Goal: Task Accomplishment & Management: Complete application form

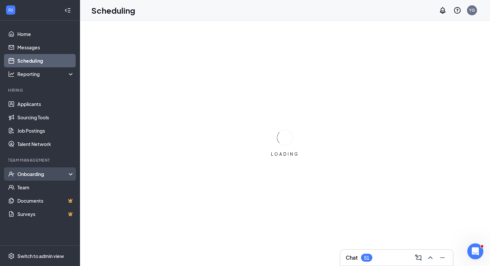
click at [39, 171] on div "Onboarding" at bounding box center [42, 174] width 51 height 7
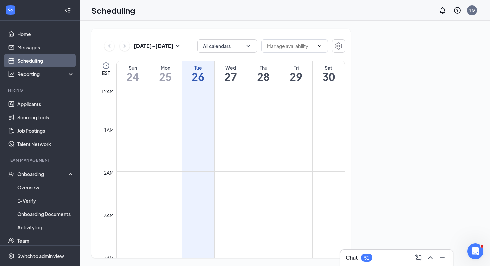
scroll to position [328, 0]
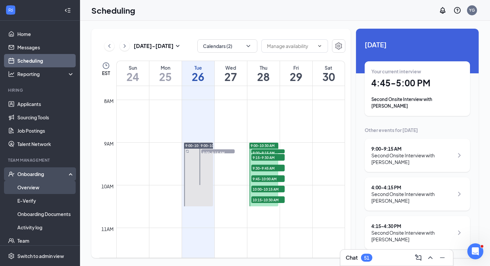
click at [30, 188] on link "Overview" at bounding box center [45, 187] width 57 height 13
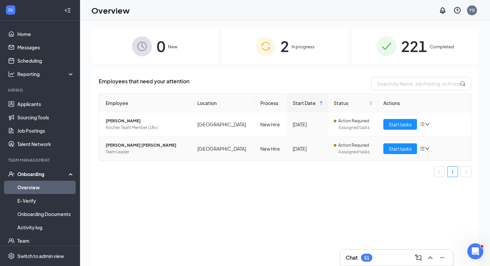
click at [362, 156] on td "Action Required 4 assigned tasks" at bounding box center [354, 149] width 50 height 24
click at [390, 150] on span "Start tasks" at bounding box center [400, 148] width 23 height 7
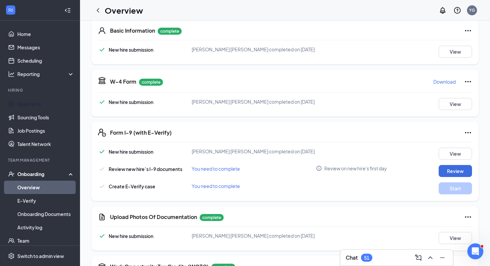
scroll to position [105, 0]
click at [449, 167] on button "Review" at bounding box center [455, 171] width 33 height 12
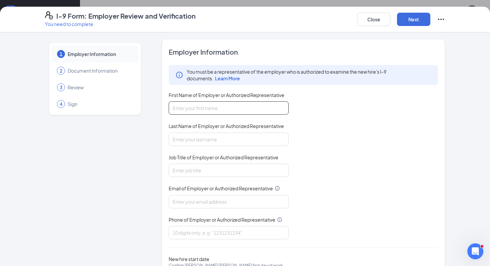
click at [207, 102] on input "First Name of Employer or Authorized Representative" at bounding box center [229, 107] width 120 height 13
type input "Yareli"
type input "Garcia"
type input "04991@chick-fil-a.com"
type input "5615651079"
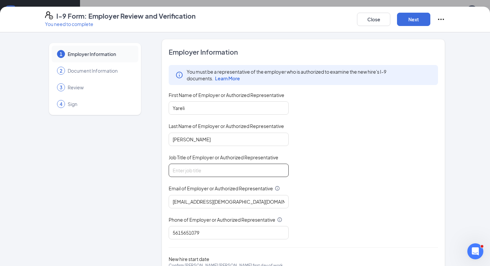
click at [197, 170] on input "Job Title of Employer or Authorized Representative" at bounding box center [229, 170] width 120 height 13
type input "Executive Advisor"
click at [194, 206] on input "04991@chick-fil-a.com" at bounding box center [229, 201] width 120 height 13
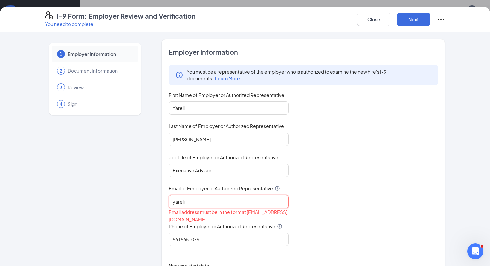
type input "yareligarcia@cfapompanobeach.com"
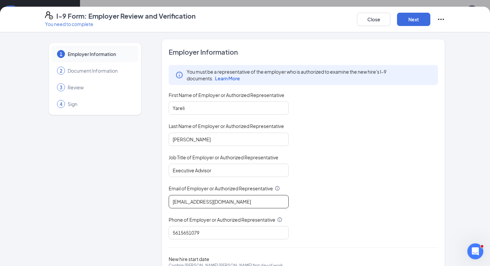
scroll to position [41, 0]
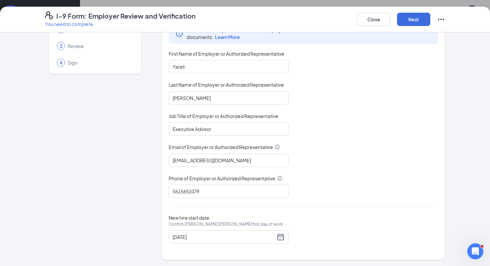
click at [336, 189] on div "You must be a representative of the employer who is authorized to examine the n…" at bounding box center [304, 111] width 270 height 174
click at [280, 237] on div "09/06/2025" at bounding box center [229, 237] width 112 height 8
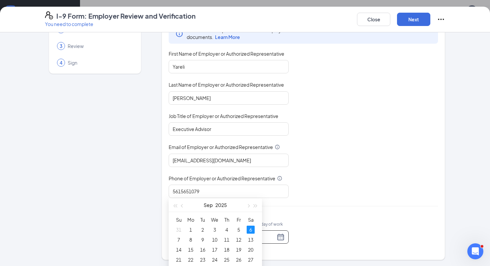
scroll to position [48, 0]
click at [182, 205] on span "button" at bounding box center [182, 204] width 3 height 3
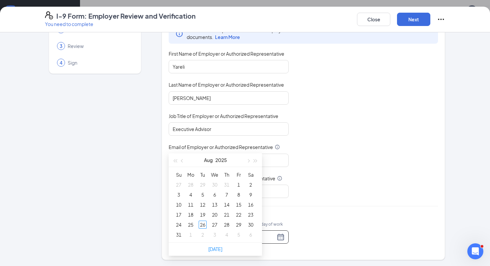
scroll to position [91, 0]
type input "08/30/2025"
click at [252, 225] on div "30" at bounding box center [251, 225] width 8 height 8
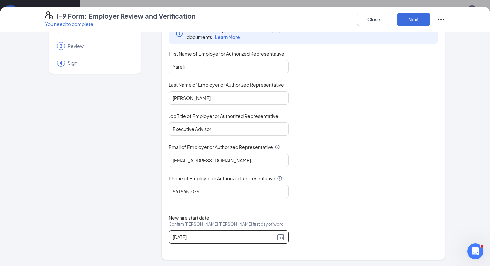
click at [186, 223] on span "Confirm Samantha Ae Mendez's first day of work" at bounding box center [226, 224] width 114 height 7
click at [186, 234] on input "08/30/2025" at bounding box center [224, 237] width 103 height 7
click at [186, 223] on span "Confirm Samantha Ae Mendez's first day of work" at bounding box center [226, 224] width 114 height 7
click at [186, 234] on input "08/30/2025" at bounding box center [224, 237] width 103 height 7
click at [186, 223] on span "Confirm Samantha Ae Mendez's first day of work" at bounding box center [226, 224] width 114 height 7
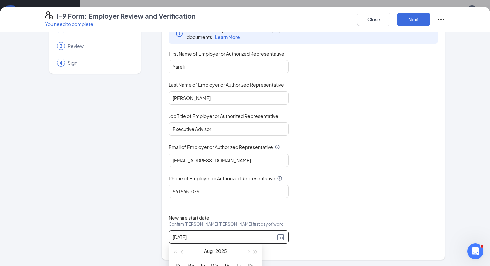
click at [186, 234] on input "08/30/2025" at bounding box center [224, 237] width 103 height 7
click at [177, 219] on span "New hire start date Confirm Samantha Ae Mendez's first day of work" at bounding box center [226, 225] width 114 height 20
click at [177, 234] on input "08/30/2025" at bounding box center [224, 237] width 103 height 7
click at [220, 210] on div "Employer Information You must be a representative of the employer who is author…" at bounding box center [304, 129] width 270 height 246
click at [335, 202] on div "Employer Information You must be a representative of the employer who is author…" at bounding box center [304, 129] width 270 height 246
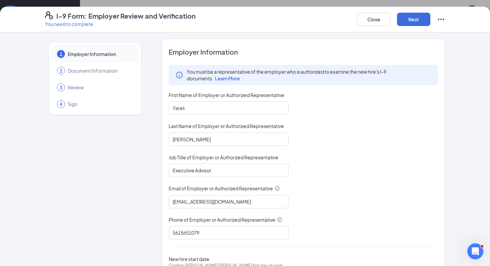
scroll to position [0, 0]
click at [422, 24] on button "Next" at bounding box center [413, 19] width 33 height 13
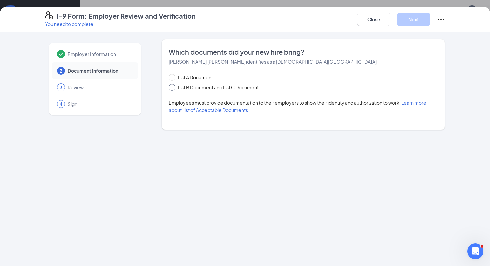
click at [177, 85] on span "List B Document and List C Document" at bounding box center [218, 87] width 86 height 7
click at [173, 85] on input "List B Document and List C Document" at bounding box center [171, 86] width 5 height 5
radio input "true"
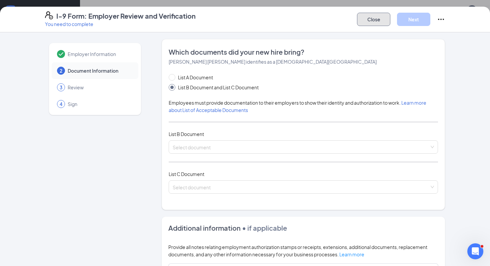
click at [381, 19] on button "Close" at bounding box center [373, 19] width 33 height 13
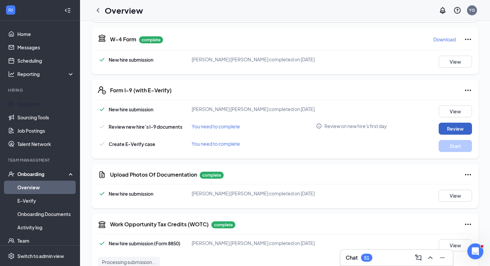
scroll to position [175, 0]
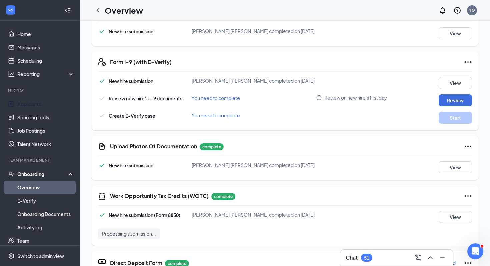
click at [436, 162] on div "View" at bounding box center [449, 167] width 47 height 12
click at [451, 168] on button "View" at bounding box center [455, 167] width 33 height 12
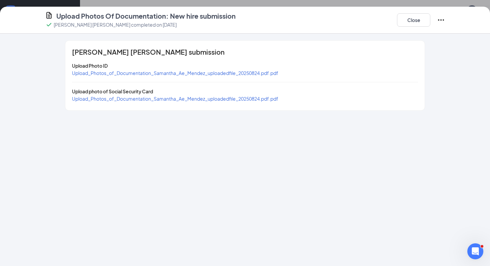
click at [171, 75] on span "Upload_Photos_of_Documentation_Samantha_Ae_Mendez_uploadedfile_20250824.pdf.pdf" at bounding box center [175, 73] width 207 height 6
click at [166, 98] on span "Upload_Photos_of_Documentation_Samantha_Ae_Mendez_uploadedfile_20250824.pdf.pdf" at bounding box center [175, 99] width 207 height 6
click at [412, 21] on button "Close" at bounding box center [413, 19] width 33 height 13
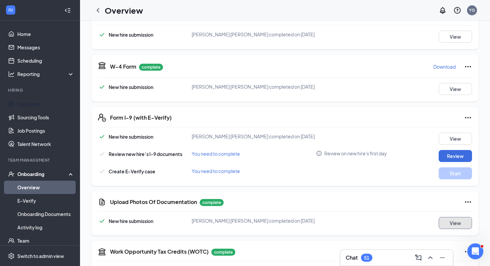
scroll to position [106, 0]
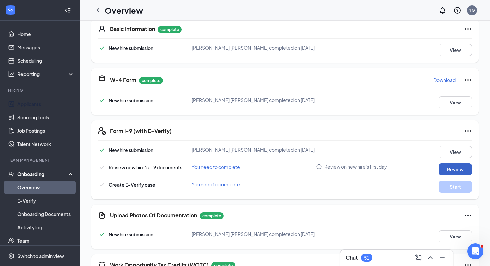
click at [450, 168] on button "Review" at bounding box center [455, 169] width 33 height 12
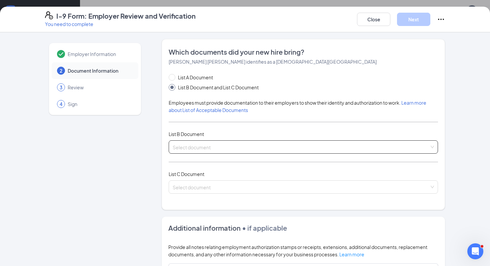
click at [204, 144] on input "search" at bounding box center [301, 146] width 257 height 10
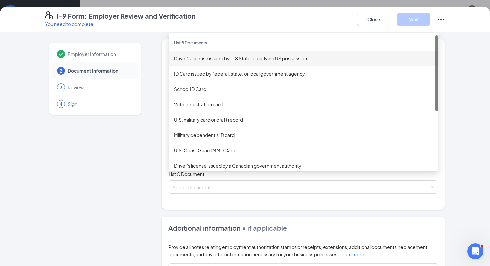
click at [206, 56] on div "Driver’s License issued by U.S State or outlying US possession" at bounding box center [303, 58] width 259 height 7
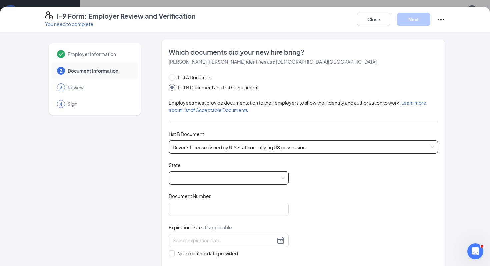
click at [216, 175] on span at bounding box center [229, 178] width 112 height 13
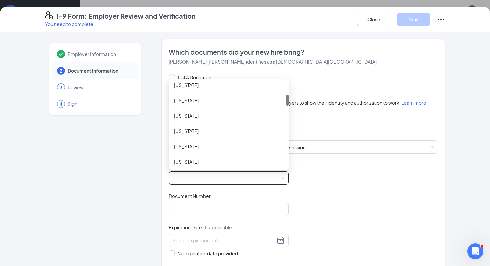
scroll to position [97, 0]
click at [189, 145] on div "Florida" at bounding box center [228, 145] width 109 height 7
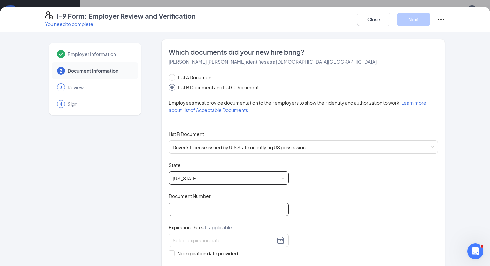
click at [193, 214] on input "Document Number" at bounding box center [229, 209] width 120 height 13
paste input "1223-408-06-800-0"
click at [173, 210] on input "1223-408-06-800-0" at bounding box center [229, 209] width 120 height 13
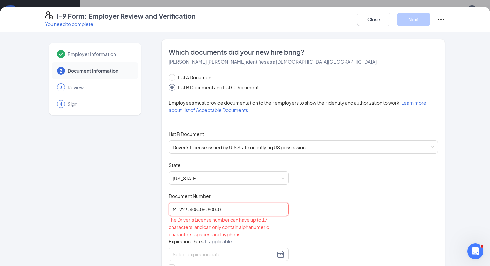
click at [191, 209] on input "M1223-408-06-800-0" at bounding box center [229, 209] width 120 height 13
click at [177, 211] on input "M1223-408-06-800-0" at bounding box center [229, 209] width 120 height 13
click at [233, 217] on div "The Driver’s License number can have up to 17 characters, and can only contain …" at bounding box center [229, 227] width 120 height 22
click at [236, 211] on input "M-1223-408-06-800-0" at bounding box center [229, 209] width 120 height 13
click at [181, 207] on input "M-1223-408-06-800-0" at bounding box center [229, 209] width 120 height 13
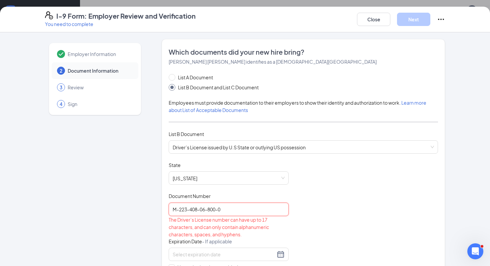
click at [228, 207] on input "M-223-408-06-800-0" at bounding box center [229, 209] width 120 height 13
click at [178, 210] on input "M-223-408-06-800-0" at bounding box center [229, 209] width 120 height 13
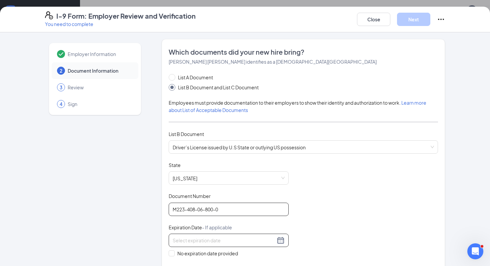
type input "M223-408-06-800-0"
click at [209, 240] on input at bounding box center [224, 240] width 103 height 7
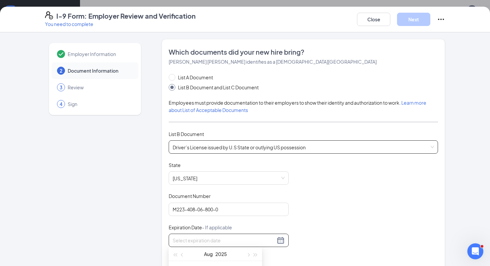
scroll to position [36, 0]
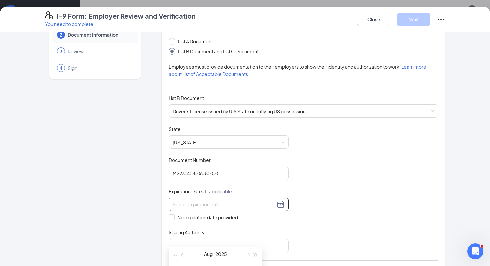
click at [182, 208] on div at bounding box center [229, 204] width 120 height 13
click at [180, 202] on input at bounding box center [224, 204] width 103 height 7
paste input "08/16/2033"
click at [181, 204] on input "08/16/2033" at bounding box center [224, 204] width 103 height 7
type input "08/16/2033"
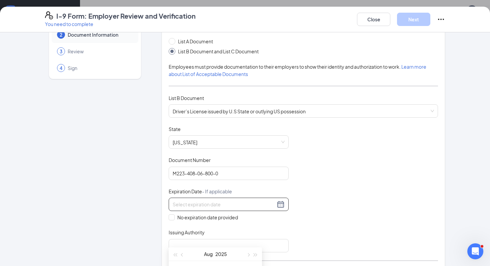
click at [335, 219] on div "Document Title Driver’s License issued by U.S State or outlying US possession S…" at bounding box center [304, 189] width 270 height 127
click at [226, 207] on input at bounding box center [224, 204] width 103 height 7
type input "08/16/2033"
click at [355, 199] on div "Document Title Driver’s License issued by U.S State or outlying US possession S…" at bounding box center [304, 189] width 270 height 127
click at [220, 199] on div at bounding box center [229, 204] width 120 height 13
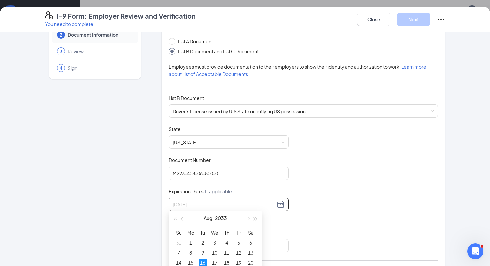
click at [204, 263] on div "16" at bounding box center [203, 263] width 8 height 8
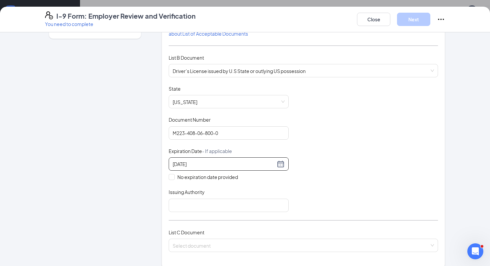
scroll to position [86, 0]
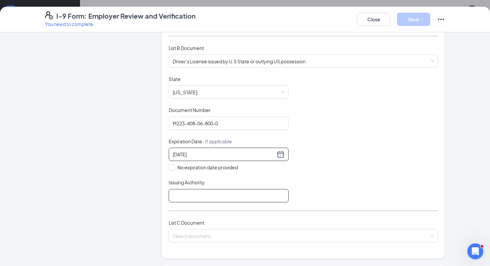
type input "08/16/2033"
click at [211, 198] on input "Issuing Authority" at bounding box center [229, 195] width 120 height 13
type input "Florida"
click at [188, 234] on input "search" at bounding box center [301, 235] width 257 height 10
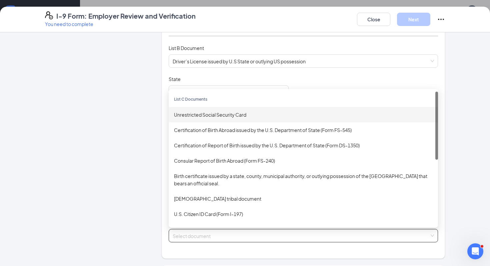
click at [206, 111] on div "Unrestricted Social Security Card" at bounding box center [303, 114] width 259 height 7
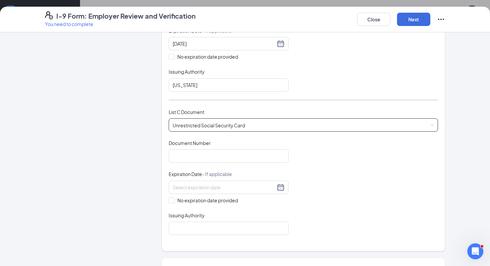
scroll to position [197, 0]
click at [215, 161] on div "Document Title Unrestricted Social Security Card Document Number Expiration Dat…" at bounding box center [304, 186] width 270 height 95
click at [208, 157] on input "Document Number" at bounding box center [229, 155] width 120 height 13
paste input "135-94-3189"
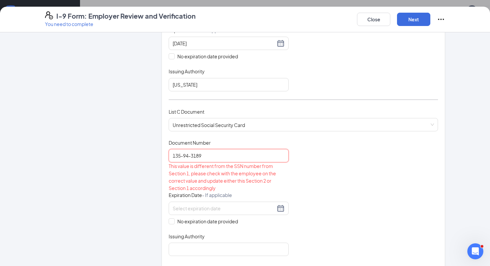
click at [182, 156] on input "135-94-3189" at bounding box center [229, 155] width 120 height 13
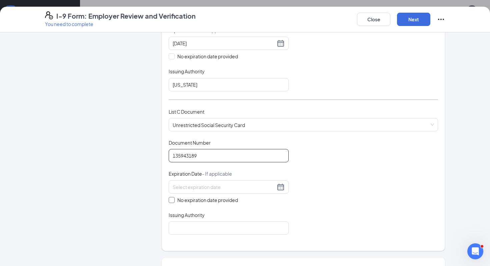
type input "135943189"
click at [170, 199] on input "No expiration date provided" at bounding box center [171, 199] width 5 height 5
checkbox input "true"
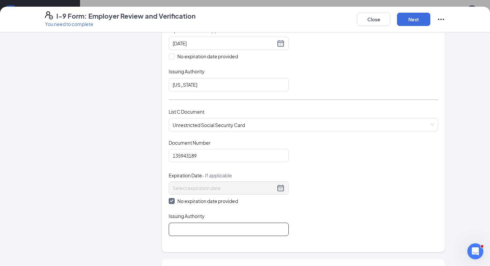
click at [181, 229] on input "Issuing Authority" at bounding box center [229, 229] width 120 height 13
type input "SSA"
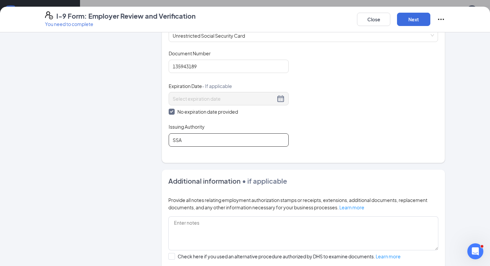
scroll to position [358, 0]
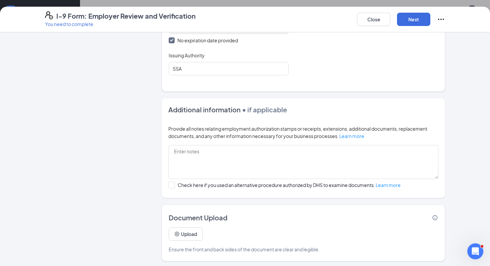
click at [415, 12] on div "Close Next" at bounding box center [401, 19] width 88 height 16
click at [415, 22] on button "Next" at bounding box center [413, 19] width 33 height 13
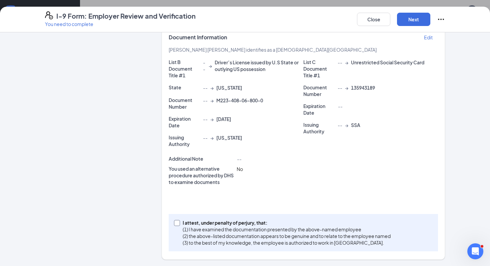
click at [179, 224] on span at bounding box center [177, 223] width 6 height 6
click at [179, 224] on input "I attest, under penalty of perjury, that: (1) I have examined the documentation…" at bounding box center [176, 222] width 5 height 5
checkbox input "true"
click at [408, 18] on button "Next" at bounding box center [413, 19] width 33 height 13
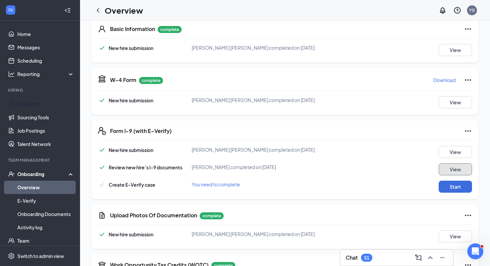
scroll to position [119, 0]
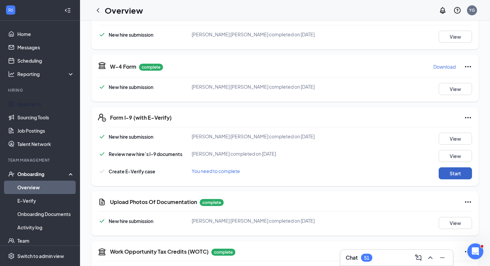
click at [448, 175] on button "Start" at bounding box center [455, 173] width 33 height 12
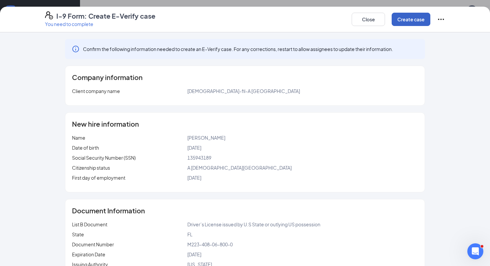
click at [401, 22] on button "Create case" at bounding box center [411, 19] width 39 height 13
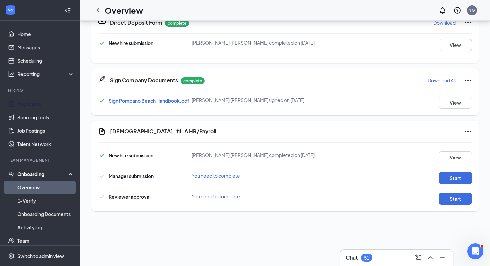
scroll to position [215, 0]
click at [448, 175] on button "Start" at bounding box center [455, 178] width 33 height 12
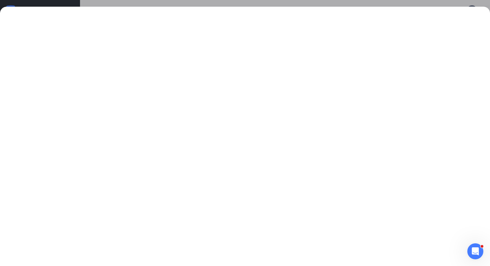
scroll to position [346, 0]
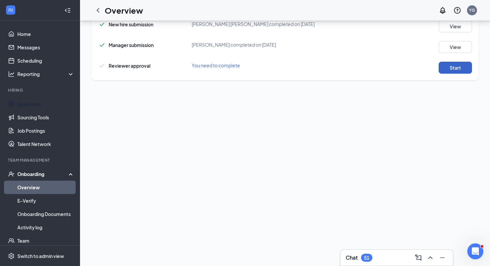
click at [449, 73] on button "Start" at bounding box center [455, 68] width 33 height 12
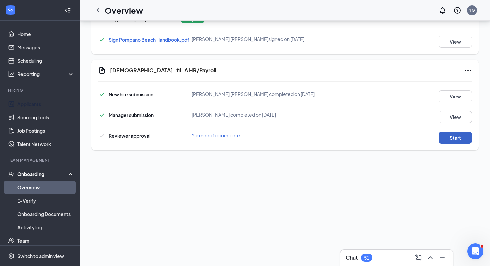
scroll to position [164, 0]
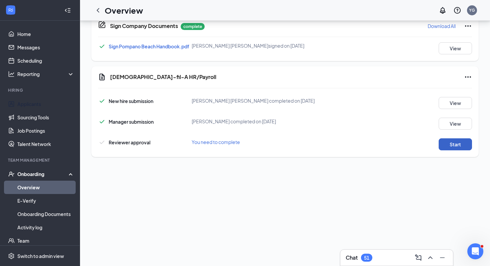
click at [454, 149] on button "Start" at bounding box center [455, 144] width 33 height 12
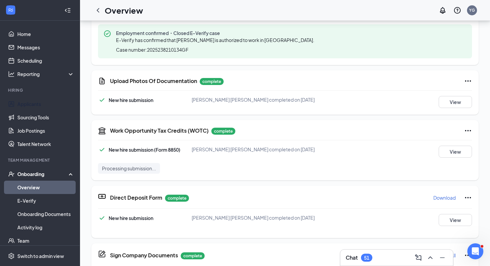
scroll to position [40, 0]
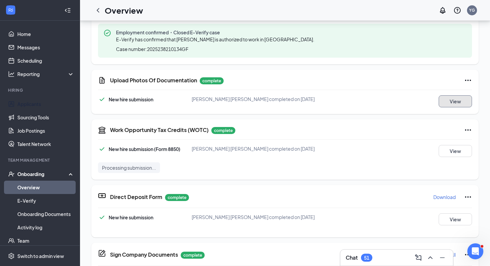
click at [445, 100] on button "View" at bounding box center [455, 101] width 33 height 12
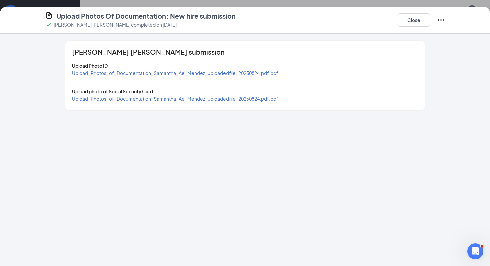
click at [131, 74] on span "Upload_Photos_of_Documentation_Samantha_Ae_Mendez_uploadedfile_20250824.pdf.pdf" at bounding box center [175, 73] width 207 height 6
click at [425, 25] on button "Close" at bounding box center [413, 19] width 33 height 13
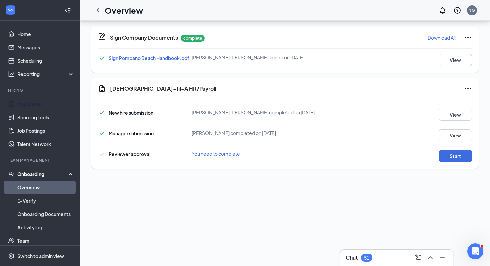
scroll to position [258, 0]
click at [468, 88] on icon "Ellipses" at bounding box center [468, 88] width 8 height 8
click at [446, 99] on span "Mark as complete" at bounding box center [443, 102] width 39 height 7
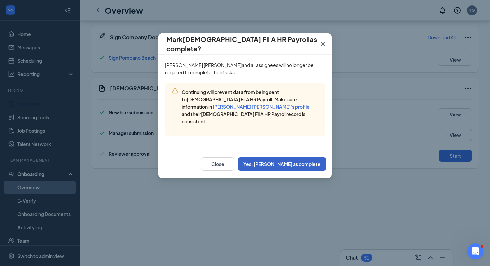
click at [297, 157] on button "Yes, mark as complete" at bounding box center [282, 163] width 89 height 13
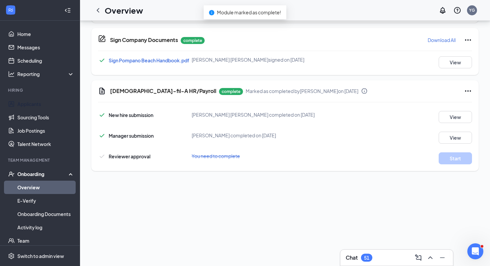
scroll to position [260, 0]
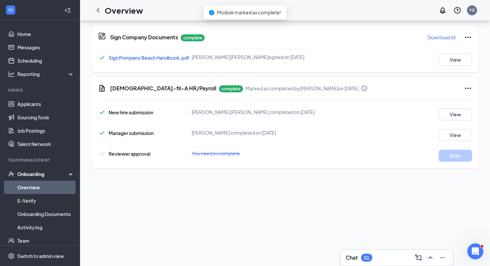
click at [37, 175] on div "Onboarding" at bounding box center [42, 174] width 51 height 7
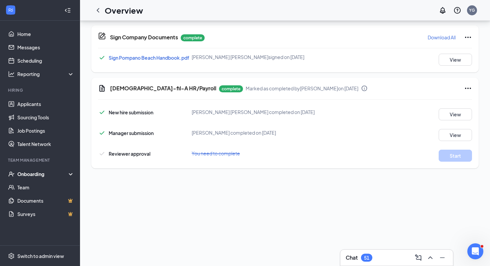
click at [35, 172] on div "Onboarding" at bounding box center [42, 174] width 51 height 7
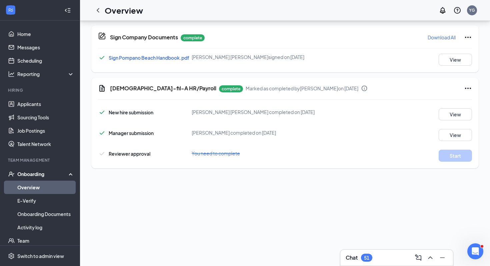
click at [34, 182] on link "Overview" at bounding box center [45, 187] width 57 height 13
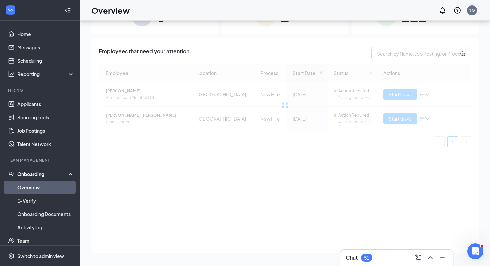
click at [33, 187] on link "Overview" at bounding box center [45, 187] width 57 height 13
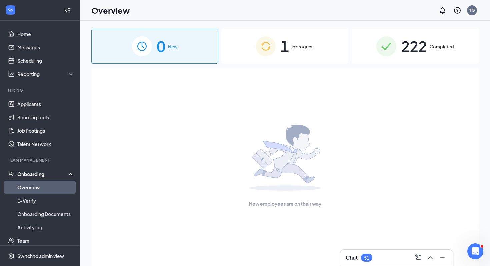
click at [281, 30] on div "1 In progress" at bounding box center [285, 46] width 127 height 35
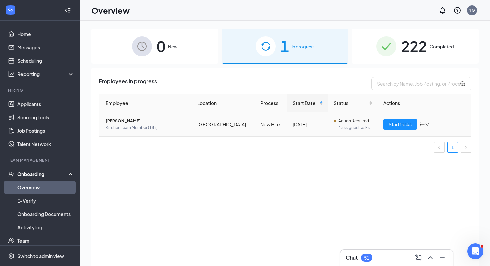
click at [136, 121] on span "Jonathan N Gannecilli" at bounding box center [146, 121] width 81 height 7
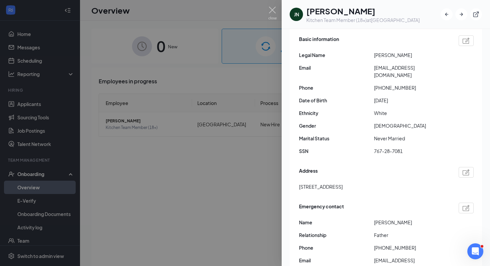
scroll to position [75, 0]
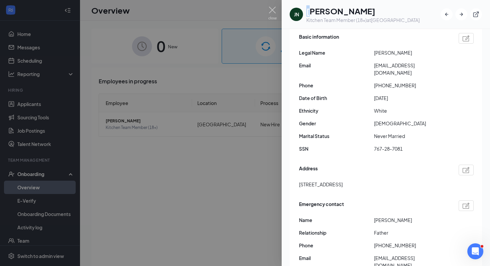
drag, startPoint x: 310, startPoint y: 9, endPoint x: 378, endPoint y: 4, distance: 68.6
click at [378, 4] on div "JN Jonathan N Gannecilli Kitchen Team Member (18+) at Pompano Beach" at bounding box center [386, 14] width 209 height 29
click at [387, 7] on h1 "Jonathan N Gannecilli" at bounding box center [363, 10] width 113 height 11
drag, startPoint x: 391, startPoint y: 9, endPoint x: 307, endPoint y: 11, distance: 84.4
click at [307, 11] on h1 "Jonathan N Gannecilli" at bounding box center [363, 10] width 113 height 11
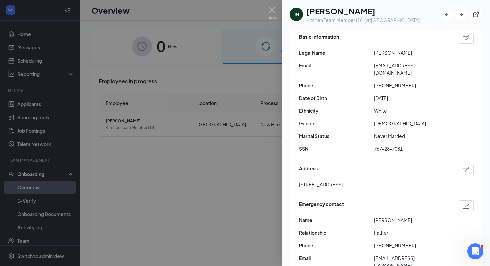
click at [307, 11] on h1 "Jonathan N Gannecilli" at bounding box center [363, 10] width 113 height 11
drag, startPoint x: 307, startPoint y: 11, endPoint x: 378, endPoint y: 10, distance: 71.4
click at [378, 10] on h1 "Jonathan N Gannecilli" at bounding box center [363, 10] width 113 height 11
drag, startPoint x: 389, startPoint y: 9, endPoint x: 309, endPoint y: 11, distance: 80.4
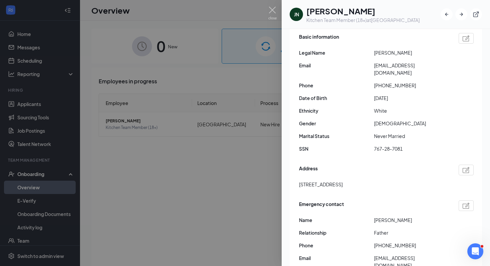
click at [309, 11] on h1 "Jonathan N Gannecilli" at bounding box center [363, 10] width 113 height 11
drag, startPoint x: 308, startPoint y: 11, endPoint x: 402, endPoint y: 12, distance: 93.8
click at [402, 12] on h1 "Jonathan N Gannecilli" at bounding box center [363, 10] width 113 height 11
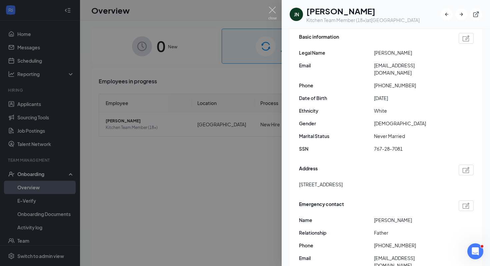
drag, startPoint x: 393, startPoint y: 12, endPoint x: 307, endPoint y: 13, distance: 86.7
click at [307, 13] on h1 "Jonathan N Gannecilli" at bounding box center [363, 10] width 113 height 11
drag, startPoint x: 307, startPoint y: 13, endPoint x: 384, endPoint y: 13, distance: 77.1
click at [384, 13] on h1 "Jonathan N Gannecilli" at bounding box center [363, 10] width 113 height 11
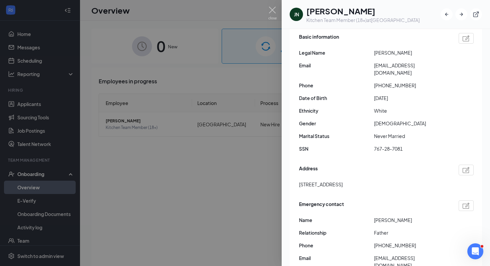
click at [384, 13] on h1 "Jonathan N Gannecilli" at bounding box center [363, 10] width 113 height 11
click at [273, 13] on img at bounding box center [273, 13] width 8 height 13
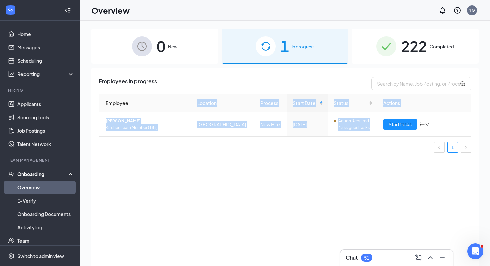
drag, startPoint x: 295, startPoint y: 155, endPoint x: 175, endPoint y: 107, distance: 129.2
click at [175, 107] on div "Employee Location Process Start Date Status Actions Jonathan N Gannecilli Kitch…" at bounding box center [285, 126] width 373 height 64
click at [203, 143] on ul "1" at bounding box center [285, 147] width 373 height 11
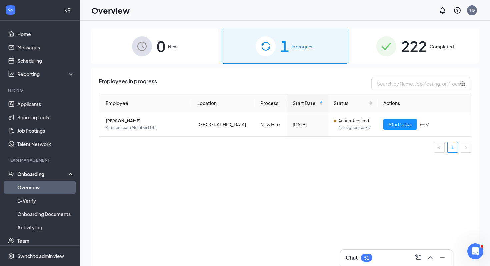
click at [203, 143] on ul "1" at bounding box center [285, 147] width 373 height 11
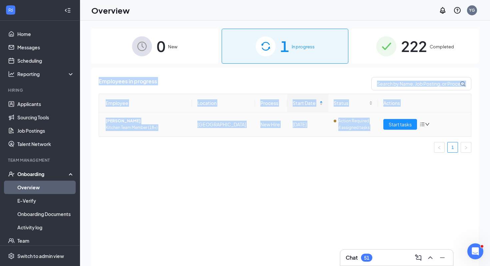
drag, startPoint x: 98, startPoint y: 75, endPoint x: 227, endPoint y: 153, distance: 151.2
click at [227, 153] on div "Employees in progress Employee Location Process Start Date Status Actions Jonat…" at bounding box center [285, 175] width 388 height 215
click at [227, 153] on div "Employee Location Process Start Date Status Actions Jonathan N Gannecilli Kitch…" at bounding box center [285, 126] width 373 height 64
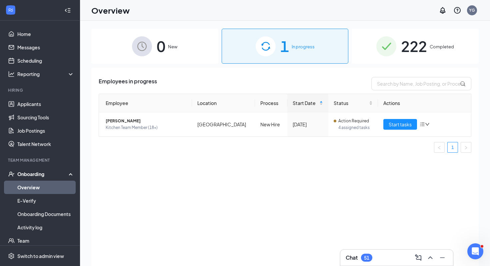
click at [286, 30] on div "1 In progress" at bounding box center [285, 46] width 127 height 35
click at [396, 129] on button "Start tasks" at bounding box center [401, 124] width 34 height 11
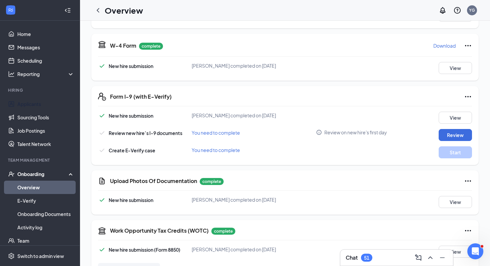
scroll to position [141, 0]
click at [442, 196] on button "View" at bounding box center [455, 202] width 33 height 12
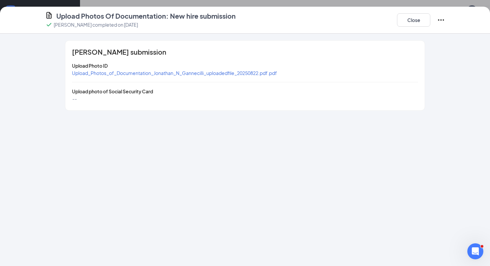
click at [209, 74] on span "Upload_Photos_of_Documentation_Jonathan_N_Gannecilli_uploadedfile_20250822.pdf.…" at bounding box center [174, 73] width 205 height 6
click at [416, 19] on button "Close" at bounding box center [413, 19] width 33 height 13
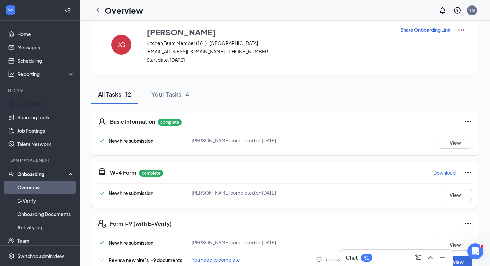
scroll to position [0, 0]
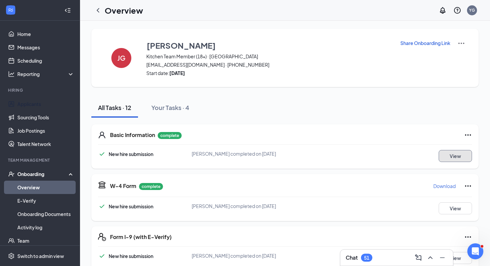
click at [454, 160] on button "View" at bounding box center [455, 156] width 33 height 12
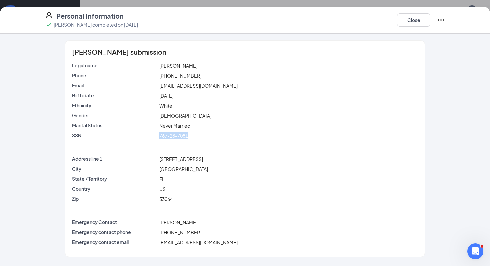
drag, startPoint x: 157, startPoint y: 136, endPoint x: 200, endPoint y: 137, distance: 42.1
click at [200, 137] on div "SSN 767-28-7081" at bounding box center [245, 135] width 349 height 7
copy div "767-28-7081"
click at [420, 21] on button "Close" at bounding box center [413, 19] width 33 height 13
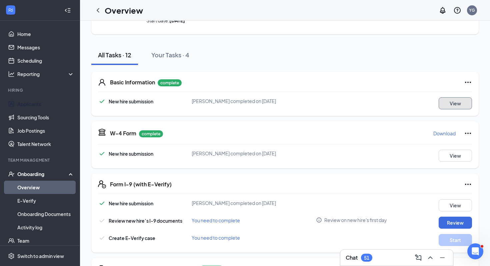
scroll to position [89, 0]
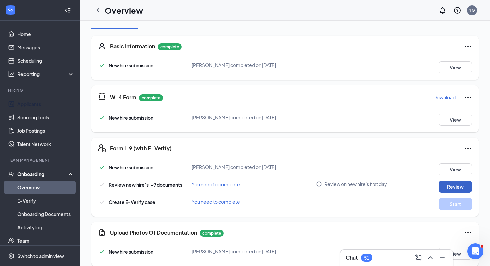
click at [450, 184] on button "Review" at bounding box center [455, 187] width 33 height 12
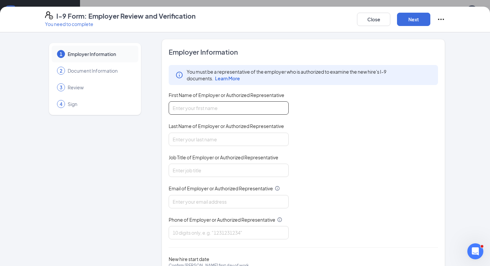
click at [238, 106] on input "First Name of Employer or Authorized Representative" at bounding box center [229, 107] width 120 height 13
type input "Yareli"
type input "Garcia"
type input "04991@chick-fil-a.com"
type input "5615651079"
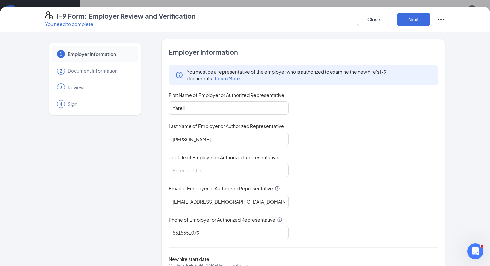
click at [207, 194] on div "Email of Employer or Authorized Representative" at bounding box center [229, 190] width 120 height 10
click at [206, 200] on input "04991@chick-fil-a.com" at bounding box center [229, 201] width 120 height 13
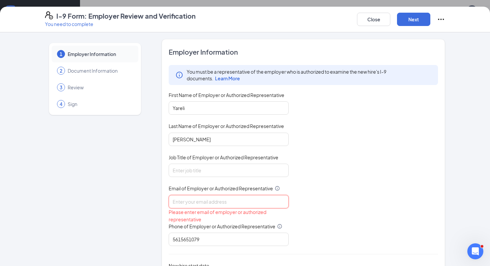
type input "0"
type input "yareligarcia@cfapompanobeach.com"
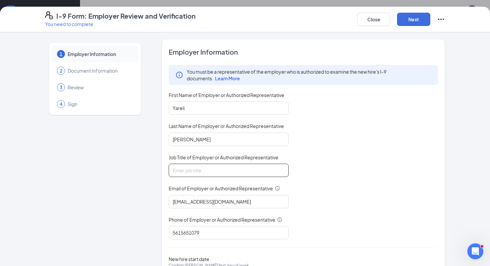
click at [184, 169] on input "Job Title of Employer or Authorized Representative" at bounding box center [229, 170] width 120 height 13
type input "Executive Advisor"
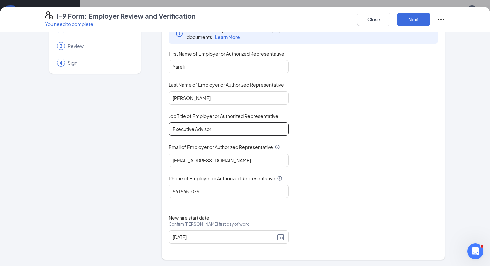
scroll to position [41, 0]
click at [406, 20] on button "Next" at bounding box center [413, 19] width 33 height 13
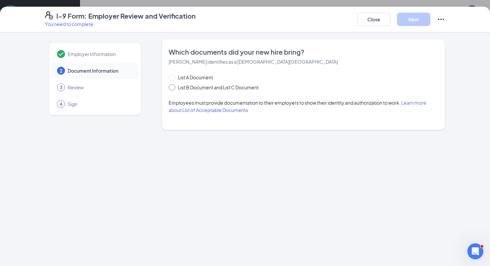
click at [193, 84] on span "List B Document and List C Document" at bounding box center [218, 87] width 86 height 7
click at [173, 84] on input "List B Document and List C Document" at bounding box center [171, 86] width 5 height 5
radio input "true"
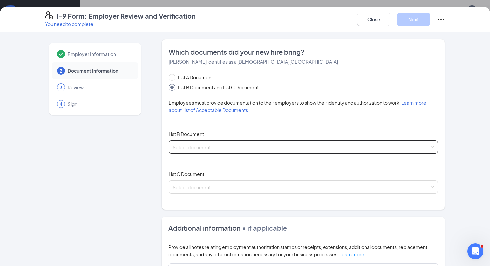
click at [197, 147] on input "search" at bounding box center [301, 146] width 257 height 10
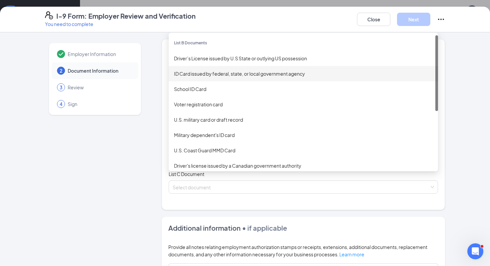
click at [211, 75] on div "ID Card issued by federal, state, or local government agency" at bounding box center [303, 73] width 259 height 7
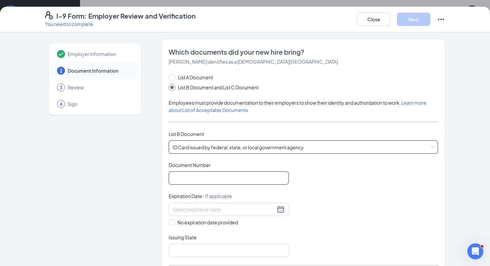
click at [204, 181] on input "Document Number" at bounding box center [229, 177] width 120 height 13
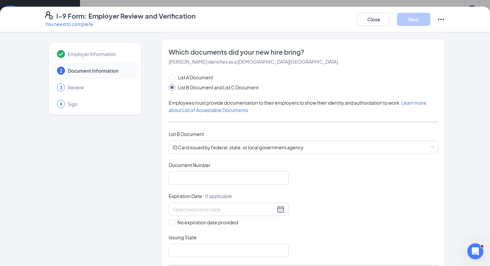
click at [152, 197] on div "Employer Information 2 Document Information 3 Review 4 Sign Which documents did…" at bounding box center [245, 261] width 400 height 444
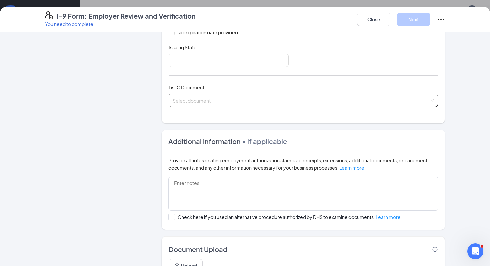
scroll to position [191, 0]
click at [205, 97] on input "search" at bounding box center [301, 99] width 257 height 10
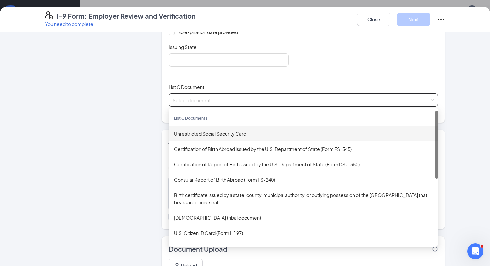
click at [205, 135] on div "Unrestricted Social Security Card" at bounding box center [303, 133] width 259 height 7
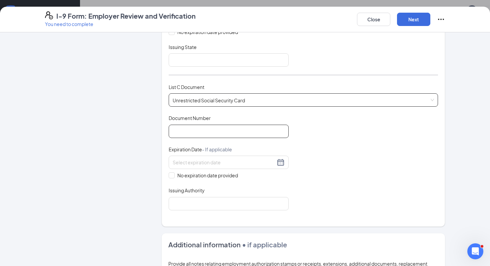
click at [195, 127] on input "Document Number" at bounding box center [229, 131] width 120 height 13
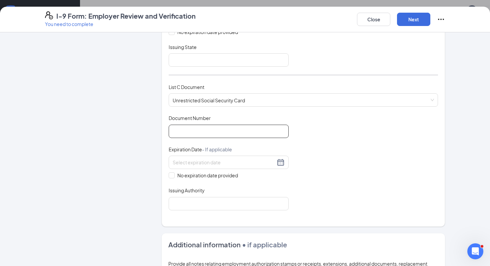
paste input "767-28-7081"
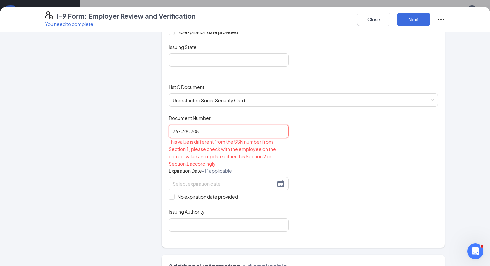
click at [184, 128] on input "767-28-7081" at bounding box center [229, 131] width 120 height 13
type input "767287081"
click at [269, 145] on div "This value is different from the SSN number from Section 1, please check with t…" at bounding box center [229, 152] width 120 height 29
click at [296, 148] on div "Document Title Unrestricted Social Security Card Document Number 767287081 This…" at bounding box center [304, 173] width 270 height 117
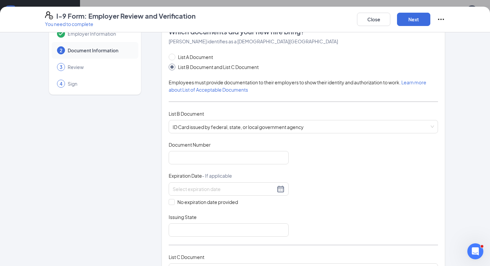
scroll to position [0, 0]
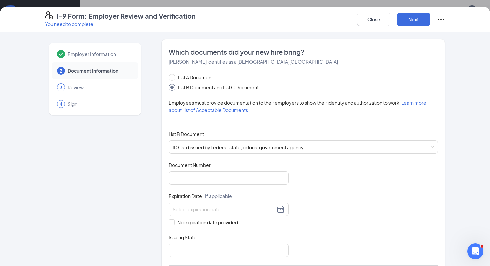
click at [103, 54] on span "Employer Information" at bounding box center [100, 54] width 64 height 7
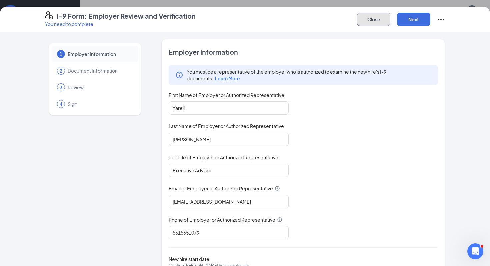
click at [380, 25] on button "Close" at bounding box center [373, 19] width 33 height 13
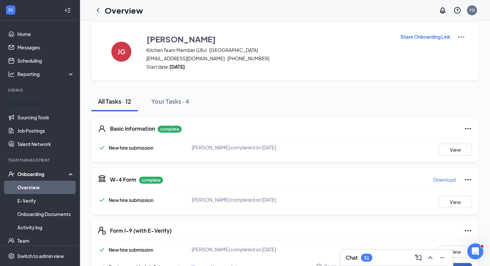
scroll to position [4, 0]
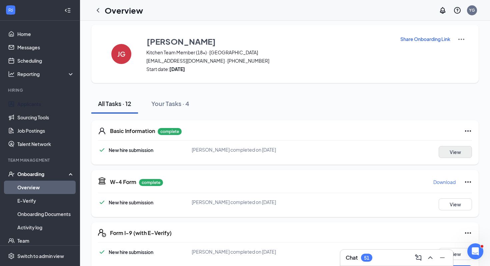
click at [455, 151] on button "View" at bounding box center [455, 152] width 33 height 12
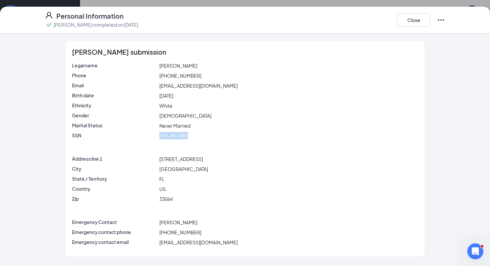
drag, startPoint x: 190, startPoint y: 135, endPoint x: 159, endPoint y: 135, distance: 30.7
click at [159, 135] on div "767-28-7081" at bounding box center [289, 135] width 262 height 7
copy span "767-28-7081"
click at [409, 19] on button "Close" at bounding box center [413, 19] width 33 height 13
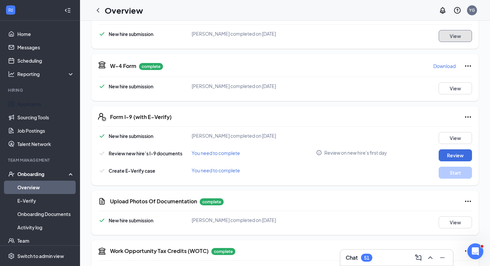
scroll to position [121, 0]
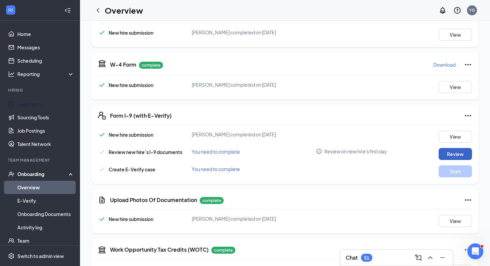
click at [451, 148] on button "Review" at bounding box center [455, 154] width 33 height 12
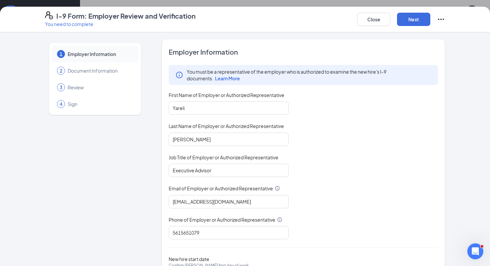
scroll to position [41, 0]
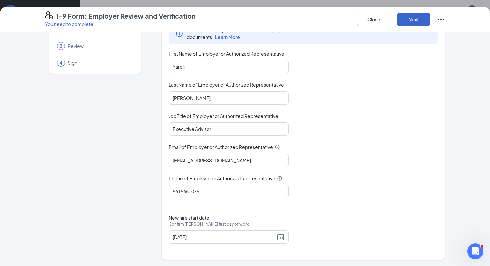
click at [411, 21] on button "Next" at bounding box center [413, 19] width 33 height 13
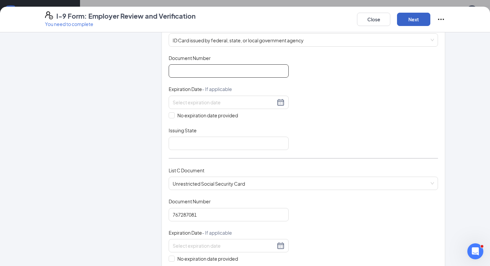
scroll to position [107, 0]
click at [207, 212] on input "767287081" at bounding box center [229, 214] width 120 height 13
paste input "767-28-"
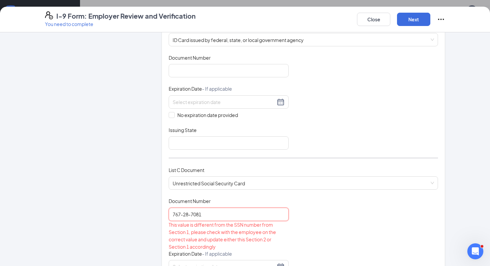
click at [194, 213] on input "767-28-7081" at bounding box center [229, 214] width 120 height 13
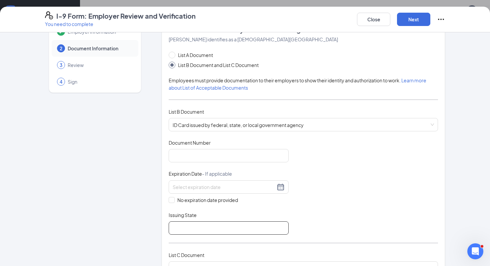
scroll to position [0, 0]
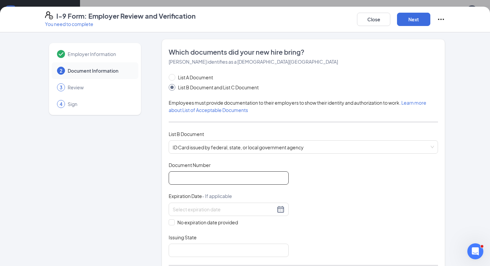
type input "767287081"
click at [196, 183] on input "Document Number" at bounding box center [229, 177] width 120 height 13
paste input "G236-715-55-800-0"
type input "G236-715-55-800-0"
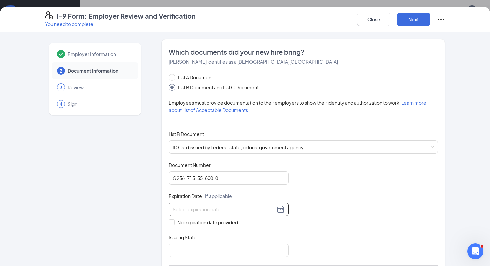
click at [193, 206] on input at bounding box center [224, 209] width 103 height 7
paste input "01/30/2033"
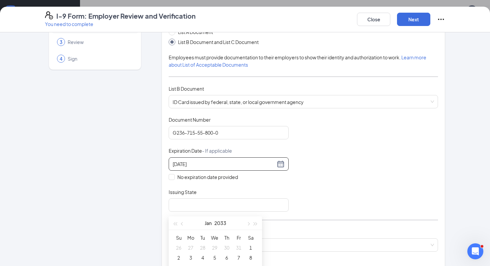
scroll to position [48, 0]
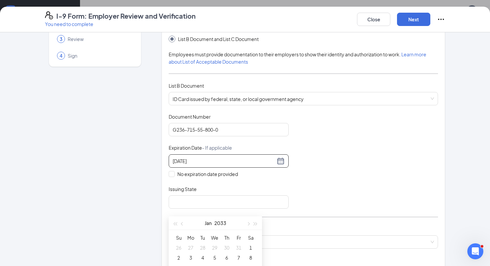
click at [234, 161] on input "01/30/2033" at bounding box center [224, 160] width 103 height 7
click at [278, 161] on div "01/30/2033" at bounding box center [229, 161] width 112 height 8
click at [283, 161] on div "01/30/2033" at bounding box center [229, 161] width 112 height 8
click at [252, 249] on div "1" at bounding box center [251, 248] width 8 height 8
click at [217, 165] on div "01/01/2033" at bounding box center [229, 160] width 120 height 13
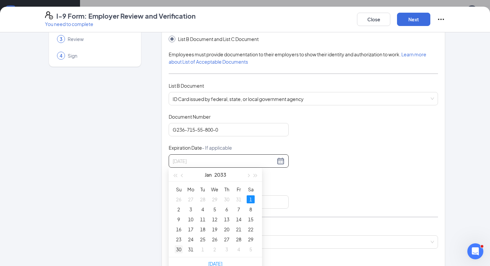
type input "01/30/2033"
click at [180, 250] on div "30" at bounding box center [179, 250] width 8 height 8
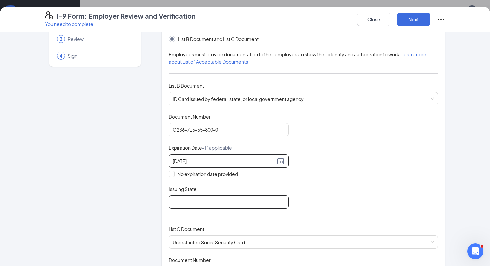
click at [264, 200] on input "Issuing State" at bounding box center [229, 202] width 120 height 13
type input "Florida"
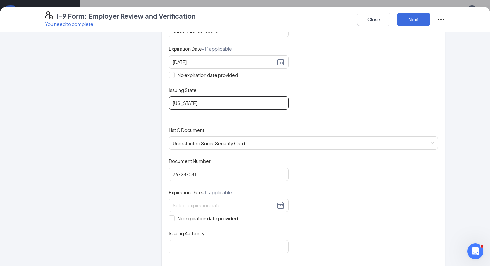
scroll to position [152, 0]
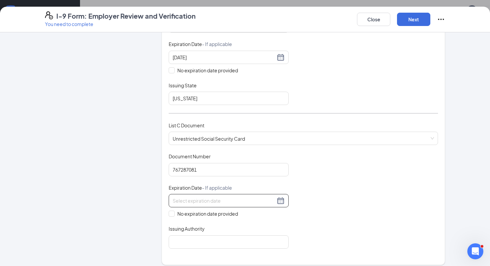
click at [207, 200] on input at bounding box center [224, 200] width 103 height 7
click at [149, 201] on div "Employer Information 2 Document Information 3 Review 4 Sign Which documents did…" at bounding box center [245, 161] width 400 height 548
click at [174, 212] on span at bounding box center [172, 214] width 6 height 6
click at [173, 212] on input "No expiration date provided" at bounding box center [171, 213] width 5 height 5
checkbox input "true"
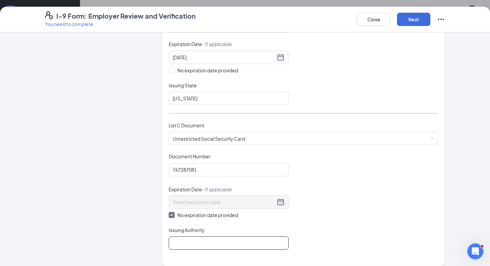
click at [188, 244] on input "Issuing Authority" at bounding box center [229, 243] width 120 height 13
type input "SSA"
click at [416, 18] on button "Next" at bounding box center [413, 19] width 33 height 13
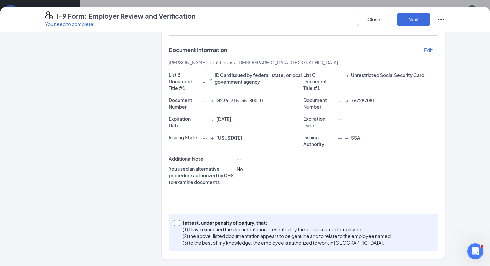
click at [180, 222] on span "I attest, under penalty of perjury, that: (1) I have examined the documentation…" at bounding box center [287, 233] width 214 height 27
click at [179, 222] on input "I attest, under penalty of perjury, that: (1) I have examined the documentation…" at bounding box center [176, 222] width 5 height 5
checkbox input "true"
click at [420, 18] on button "Next" at bounding box center [413, 19] width 33 height 13
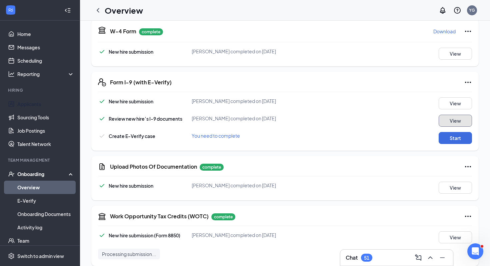
scroll to position [155, 0]
click at [453, 136] on button "Start" at bounding box center [455, 138] width 33 height 12
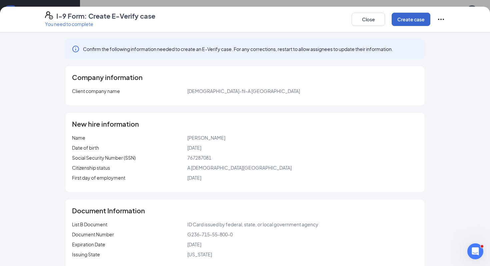
click at [410, 21] on button "Create case" at bounding box center [411, 19] width 39 height 13
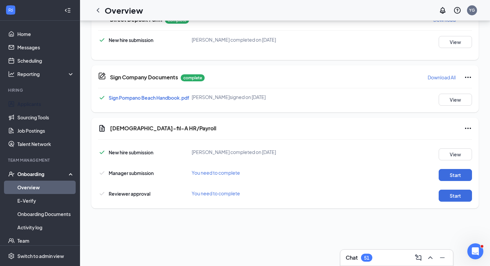
scroll to position [219, 0]
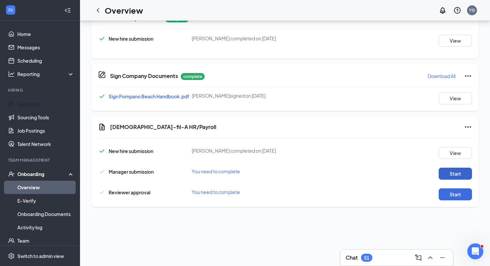
click at [446, 170] on button "Start" at bounding box center [455, 174] width 33 height 12
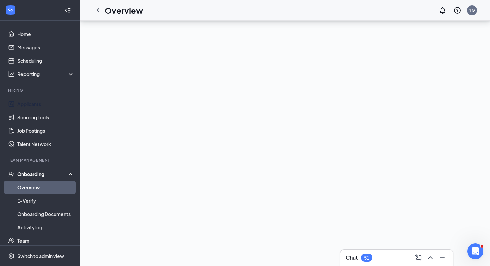
scroll to position [262, 0]
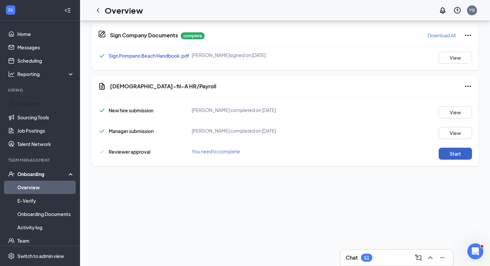
click at [450, 153] on button "Start" at bounding box center [455, 154] width 33 height 12
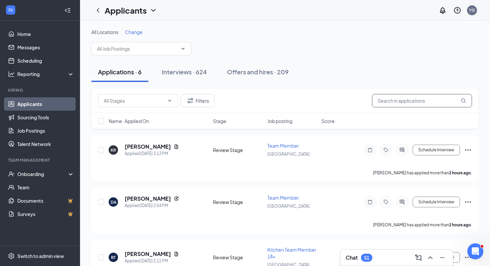
click at [389, 100] on input "text" at bounding box center [422, 100] width 100 height 13
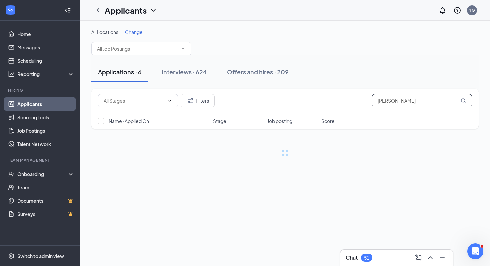
type input "samantha"
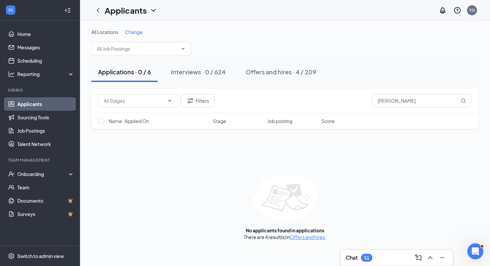
click at [297, 240] on div "There are 4 result(s) in Offers and hires ." at bounding box center [285, 237] width 83 height 7
click at [297, 239] on link "Offers and hires" at bounding box center [307, 237] width 35 height 6
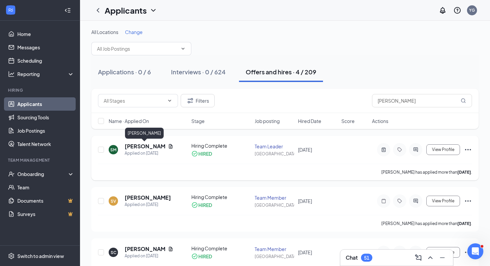
click at [144, 147] on h5 "Samantha Mendez" at bounding box center [145, 146] width 41 height 7
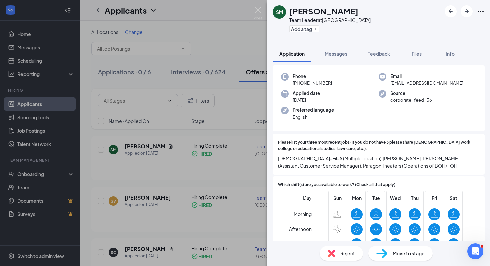
scroll to position [25, 0]
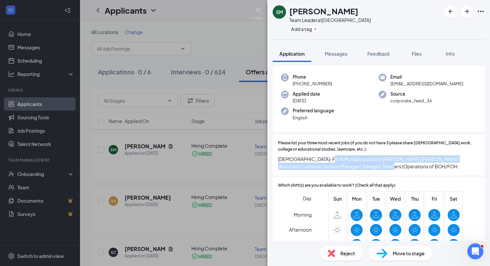
drag, startPoint x: 357, startPoint y: 167, endPoint x: 320, endPoint y: 158, distance: 38.0
click at [320, 158] on span "Chick-Fil-A (Multiple position),Harris Teeter (Assistant Customer Service Manag…" at bounding box center [379, 162] width 202 height 15
drag, startPoint x: 357, startPoint y: 160, endPoint x: 362, endPoint y: 168, distance: 9.3
click at [362, 168] on span "Chick-Fil-A (Multiple position),Harris Teeter (Assistant Customer Service Manag…" at bounding box center [379, 162] width 202 height 15
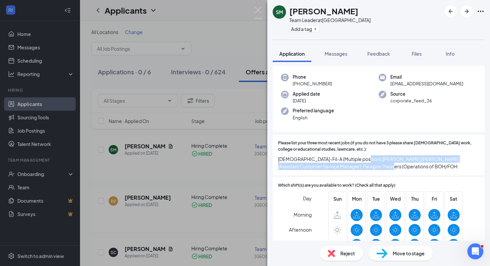
click at [362, 168] on span "Chick-Fil-A (Multiple position),Harris Teeter (Assistant Customer Service Manag…" at bounding box center [379, 162] width 202 height 15
drag, startPoint x: 362, startPoint y: 168, endPoint x: 280, endPoint y: 162, distance: 82.0
click at [280, 162] on span "Chick-Fil-A (Multiple position),Harris Teeter (Assistant Customer Service Manag…" at bounding box center [379, 162] width 202 height 15
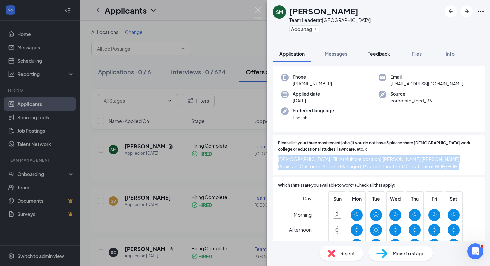
click at [375, 57] on button "Feedback" at bounding box center [379, 53] width 36 height 17
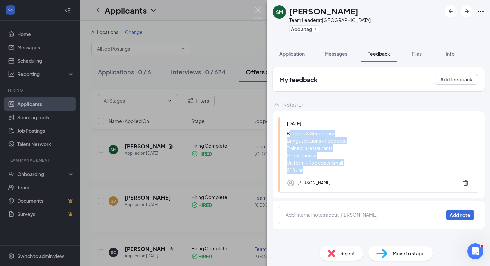
drag, startPoint x: 290, startPoint y: 132, endPoint x: 317, endPoint y: 179, distance: 54.3
click at [317, 179] on div "Aug 22 Bagging & Secondary Brings solutions - Food cost Trained in restaurants …" at bounding box center [379, 155] width 202 height 76
click at [317, 179] on div "Steve Villafane" at bounding box center [309, 182] width 44 height 13
drag, startPoint x: 317, startPoint y: 179, endPoint x: 285, endPoint y: 127, distance: 61.1
click at [285, 127] on div "Aug 22 Bagging & Secondary Brings solutions - Food cost Trained in restaurants …" at bounding box center [379, 155] width 202 height 76
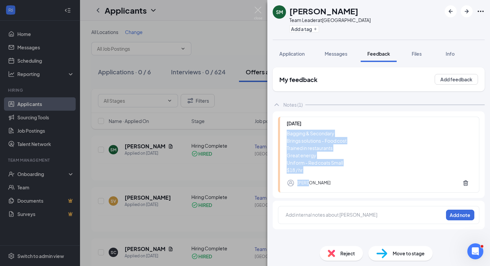
click at [292, 138] on div "Bagging & Secondary Brings solutions - Food cost Trained in restaurants Great e…" at bounding box center [380, 152] width 186 height 44
drag, startPoint x: 286, startPoint y: 134, endPoint x: 315, endPoint y: 175, distance: 49.8
click at [315, 175] on div "Aug 22 Bagging & Secondary Brings solutions - Food cost Trained in restaurants …" at bounding box center [379, 155] width 202 height 76
drag, startPoint x: 313, startPoint y: 172, endPoint x: 289, endPoint y: 130, distance: 48.3
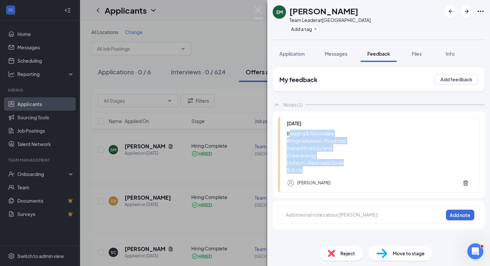
click at [289, 130] on div "Bagging & Secondary Brings solutions - Food cost Trained in restaurants Great e…" at bounding box center [380, 152] width 186 height 44
drag, startPoint x: 289, startPoint y: 130, endPoint x: 316, endPoint y: 173, distance: 51.1
click at [316, 173] on div "Bagging & Secondary Brings solutions - Food cost Trained in restaurants Great e…" at bounding box center [380, 152] width 186 height 44
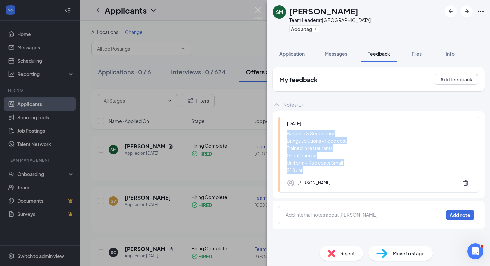
drag, startPoint x: 316, startPoint y: 173, endPoint x: 291, endPoint y: 132, distance: 48.8
click at [291, 132] on div "Bagging & Secondary Brings solutions - Food cost Trained in restaurants Great e…" at bounding box center [380, 152] width 186 height 44
drag, startPoint x: 291, startPoint y: 132, endPoint x: 314, endPoint y: 176, distance: 49.7
click at [314, 176] on div "Aug 22 Bagging & Secondary Brings solutions - Food cost Trained in restaurants …" at bounding box center [379, 155] width 202 height 76
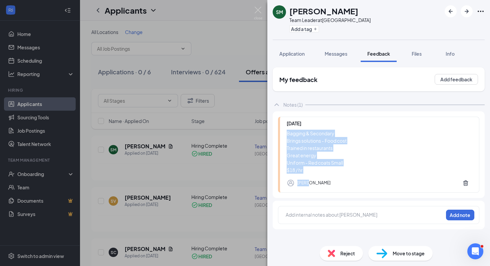
click at [306, 165] on div "Bagging & Secondary Brings solutions - Food cost Trained in restaurants Great e…" at bounding box center [380, 152] width 186 height 44
drag, startPoint x: 312, startPoint y: 170, endPoint x: 290, endPoint y: 132, distance: 44.4
click at [290, 132] on div "Bagging & Secondary Brings solutions - Food cost Trained in restaurants Great e…" at bounding box center [380, 152] width 186 height 44
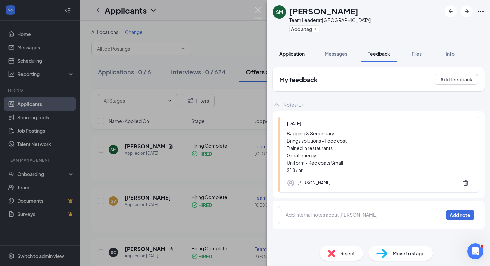
click at [297, 57] on div "Application" at bounding box center [292, 53] width 25 height 7
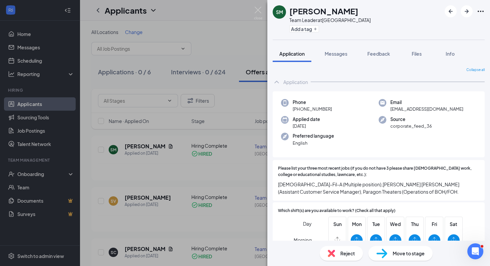
drag, startPoint x: 330, startPoint y: 107, endPoint x: 299, endPoint y: 107, distance: 31.4
click at [299, 107] on div "Phone +1 (954) 655-3441" at bounding box center [330, 106] width 98 height 14
copy span "(954) 655-3441"
drag, startPoint x: 391, startPoint y: 111, endPoint x: 458, endPoint y: 109, distance: 67.1
click at [458, 109] on div "Email samantha95fo@gmail.com" at bounding box center [428, 106] width 98 height 14
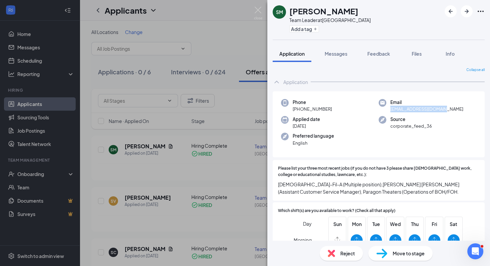
copy span "samantha95fo@gmail.com"
click at [383, 53] on span "Feedback" at bounding box center [379, 54] width 23 height 6
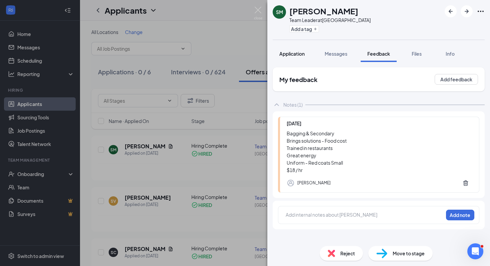
click at [302, 58] on button "Application" at bounding box center [292, 53] width 39 height 17
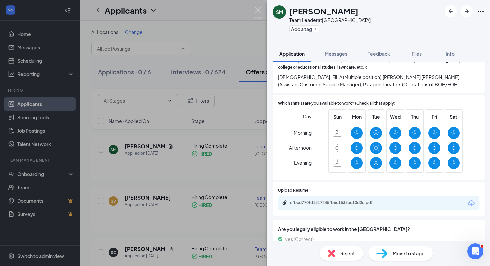
scroll to position [108, 0]
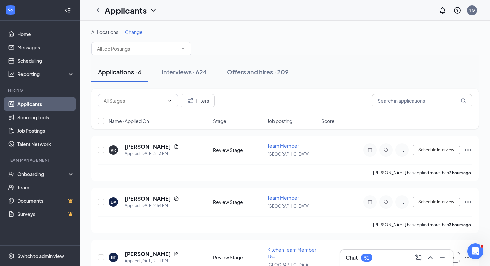
click at [24, 108] on link "Applicants" at bounding box center [45, 103] width 57 height 13
click at [386, 100] on input "text" at bounding box center [422, 100] width 100 height 13
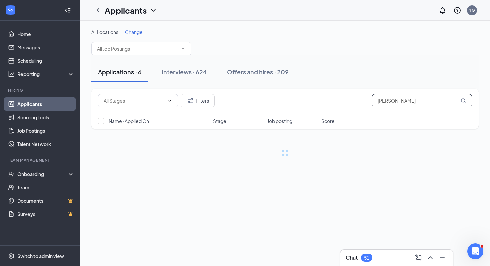
type input "jonathan"
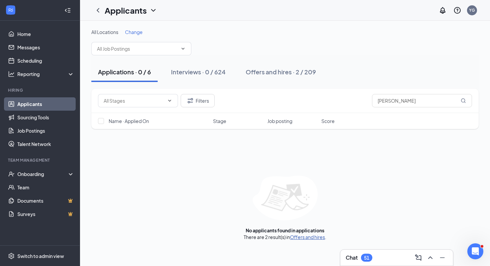
click at [302, 239] on link "Offers and hires" at bounding box center [307, 237] width 35 height 6
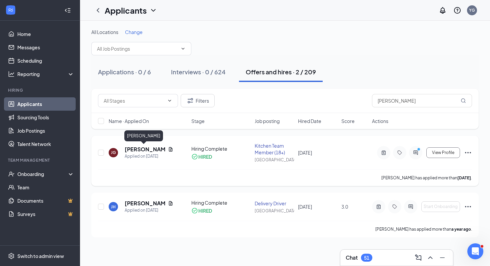
click at [140, 147] on h5 "Jonathan Gannecilli" at bounding box center [145, 149] width 41 height 7
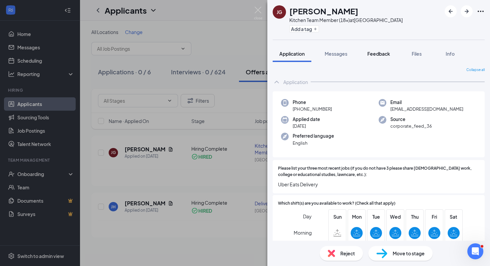
click at [374, 55] on span "Feedback" at bounding box center [379, 54] width 23 height 6
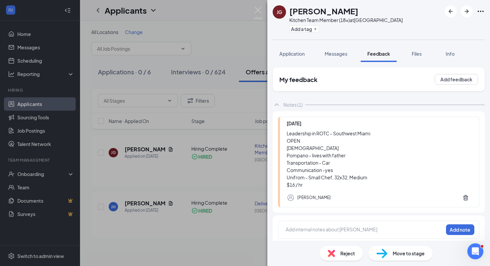
click at [289, 133] on div "Leadership in ROTC - Southwest Miami OPEN 21yrs old Pompano - lives with father…" at bounding box center [380, 159] width 186 height 59
click at [295, 157] on div "Leadership in ROTC - Southwest Miami OPEN 21yrs old Pompano - lives with father…" at bounding box center [380, 159] width 186 height 59
click at [296, 11] on h1 "Jonathan Gannecilli" at bounding box center [324, 10] width 69 height 11
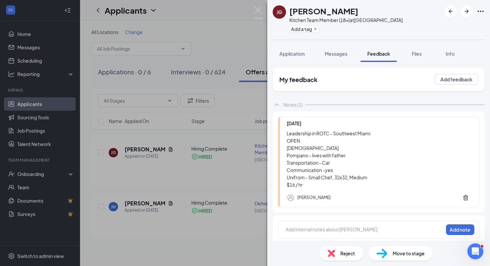
click at [296, 11] on h1 "Jonathan Gannecilli" at bounding box center [324, 10] width 69 height 11
drag, startPoint x: 286, startPoint y: 77, endPoint x: 342, endPoint y: 81, distance: 55.6
click at [342, 81] on div "My feedback Add feedback" at bounding box center [379, 79] width 212 height 24
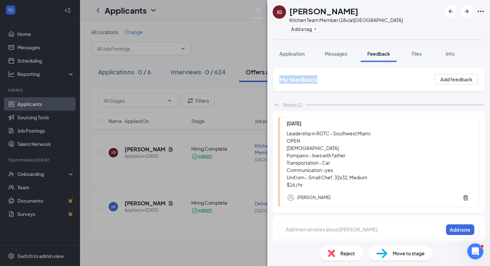
drag, startPoint x: 332, startPoint y: 82, endPoint x: 278, endPoint y: 78, distance: 54.6
click at [278, 78] on div "My feedback Add feedback" at bounding box center [379, 79] width 212 height 24
click at [291, 81] on h2 "My feedback" at bounding box center [299, 79] width 38 height 8
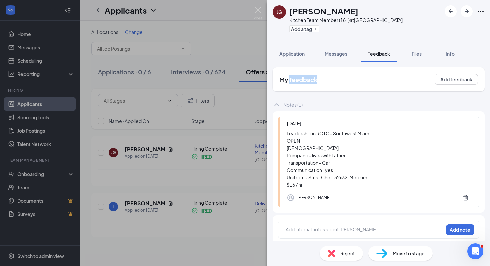
click at [291, 81] on h2 "My feedback" at bounding box center [299, 79] width 38 height 8
click at [263, 4] on div "JG Jonathan Gannecilli Kitchen Team Member (18+) at Pompano Beach Add a tag App…" at bounding box center [245, 133] width 490 height 266
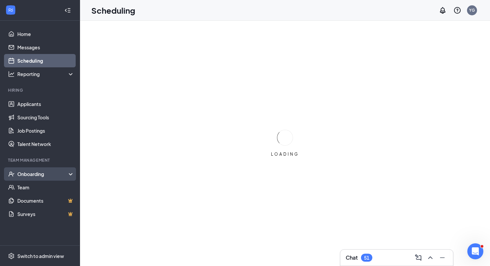
click at [39, 170] on div "Onboarding" at bounding box center [40, 173] width 80 height 13
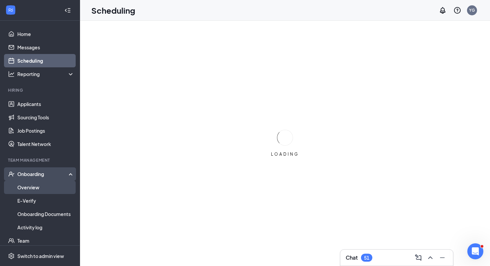
click at [37, 185] on link "Overview" at bounding box center [45, 187] width 57 height 13
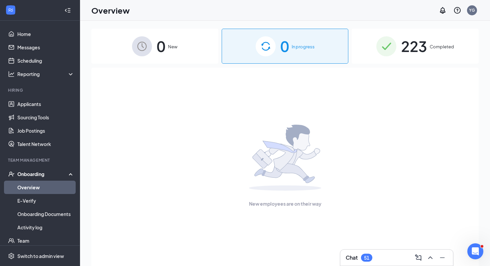
click at [172, 50] on span "New" at bounding box center [172, 46] width 9 height 7
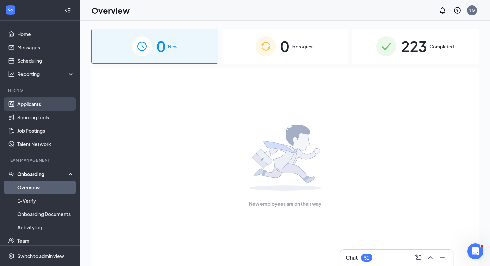
click at [53, 107] on link "Applicants" at bounding box center [45, 103] width 57 height 13
